Goal: Obtain resource: Obtain resource

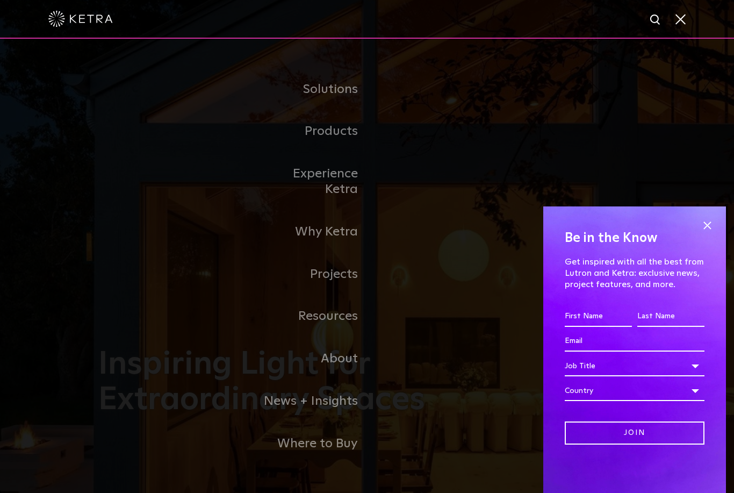
click at [344, 153] on link "Products" at bounding box center [312, 131] width 110 height 42
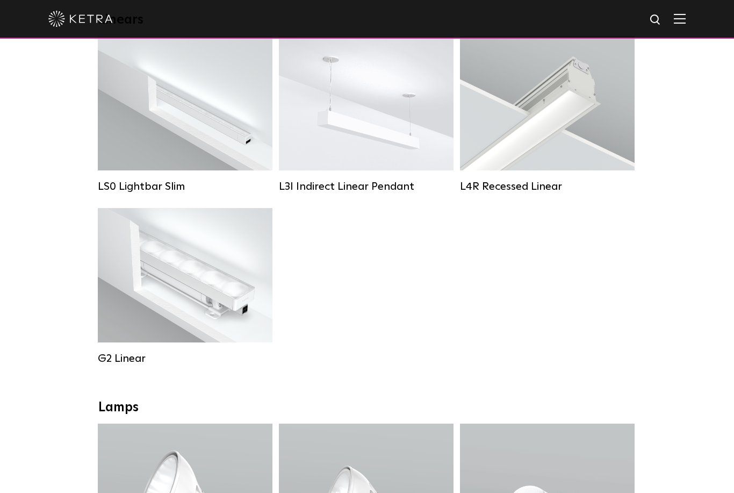
scroll to position [416, 0]
click at [207, 268] on div "Lumen Output: 400 / 700 / 1000 Colors: White Beam Angles: Flood / Graze / Narro…" at bounding box center [185, 275] width 142 height 95
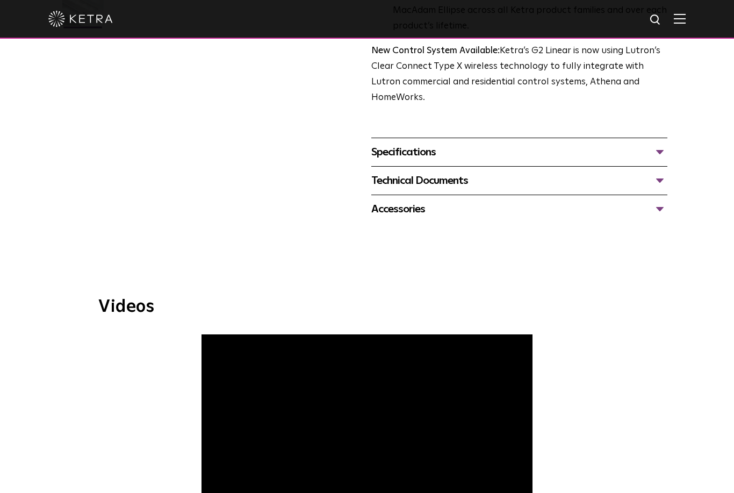
scroll to position [365, 0]
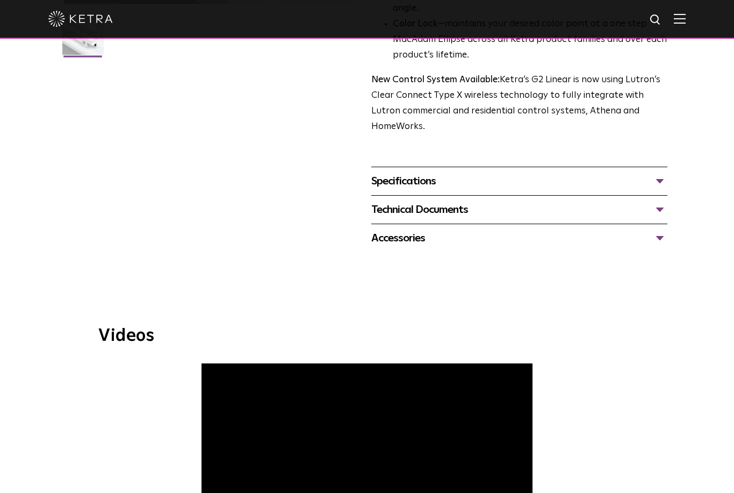
click at [494, 172] on div "Specifications" at bounding box center [519, 180] width 296 height 17
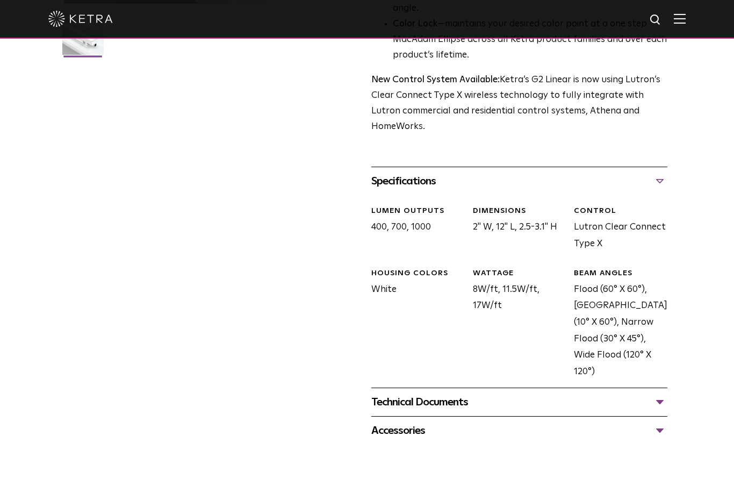
click at [464, 387] on div "Technical Documents G2 Specification Sheet G2 Installation Guide G2 Brochure G2…" at bounding box center [519, 401] width 296 height 28
click at [466, 393] on div "Technical Documents" at bounding box center [519, 401] width 296 height 17
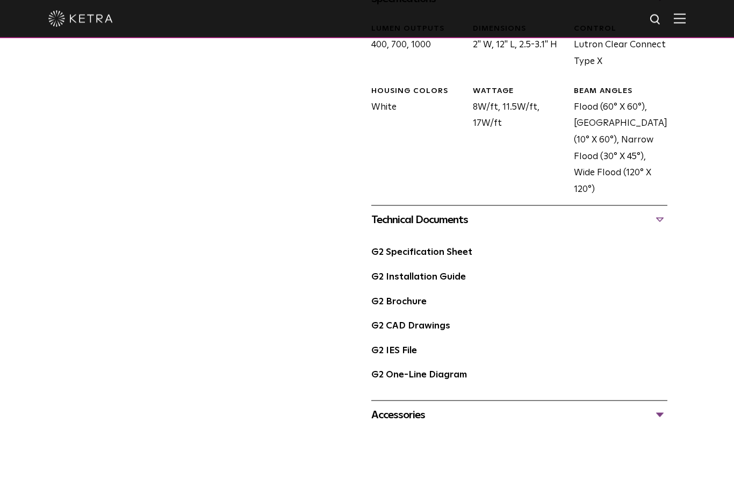
scroll to position [547, 0]
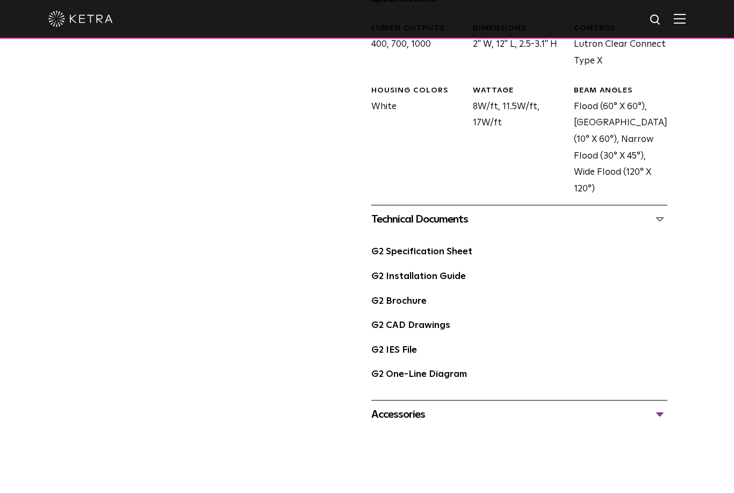
click at [440, 272] on link "G2 Installation Guide" at bounding box center [418, 276] width 95 height 9
